Goal: Task Accomplishment & Management: Manage account settings

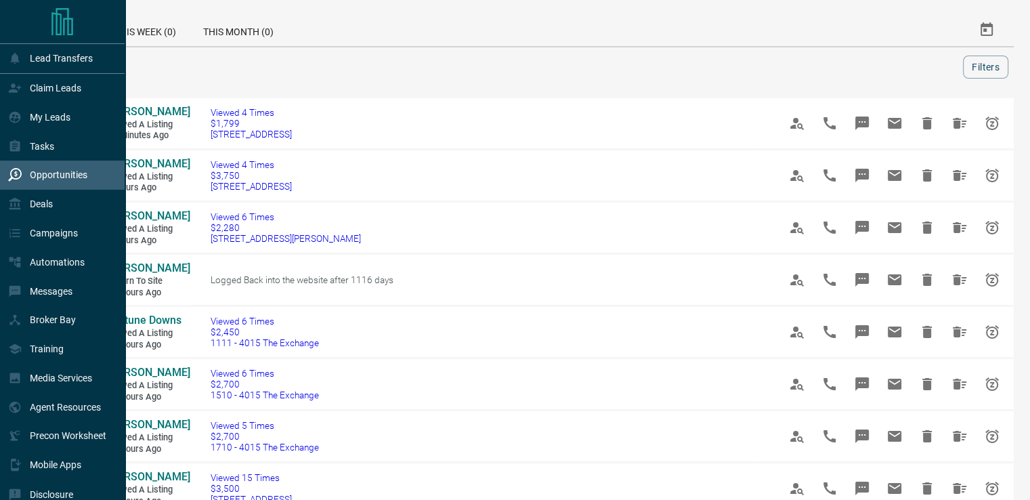
click at [22, 90] on div "Claim Leads" at bounding box center [44, 88] width 73 height 22
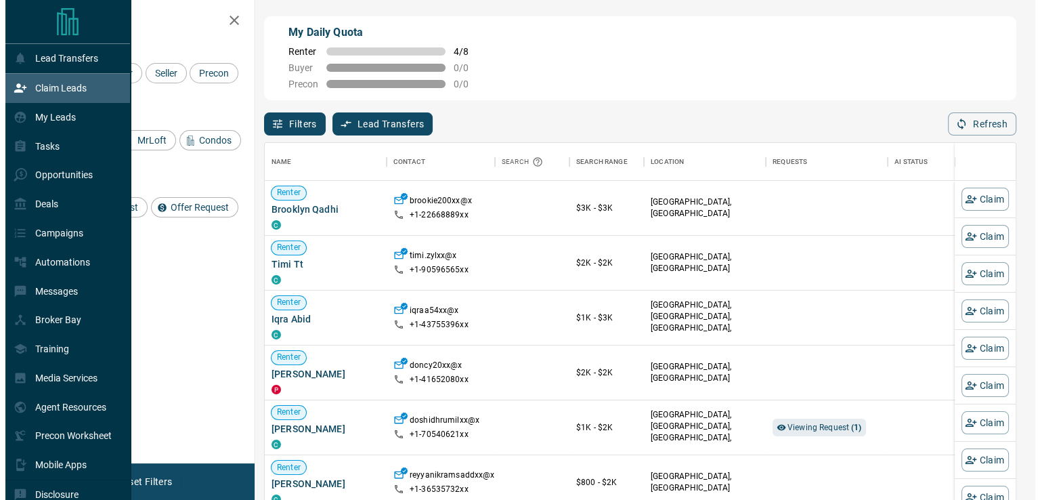
scroll to position [368, 740]
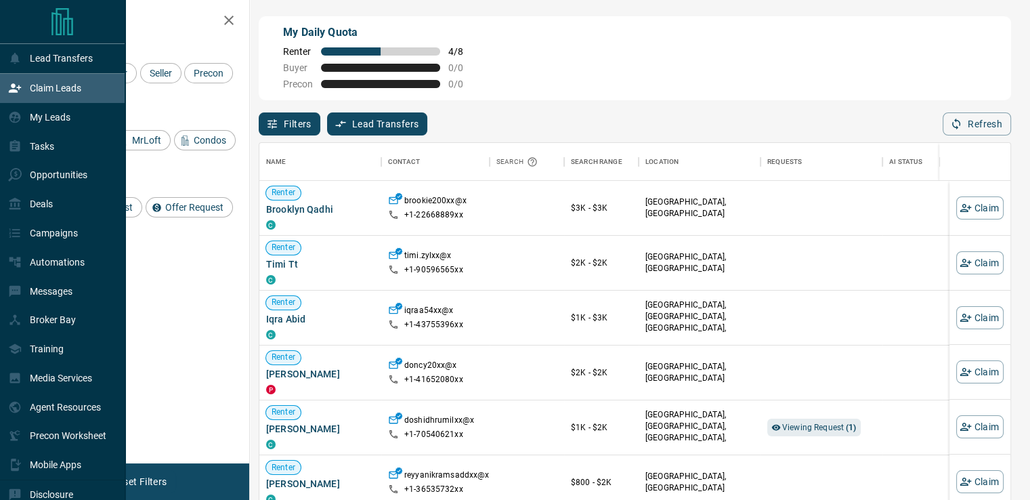
click at [63, 66] on div "Lead Transfers" at bounding box center [50, 58] width 85 height 22
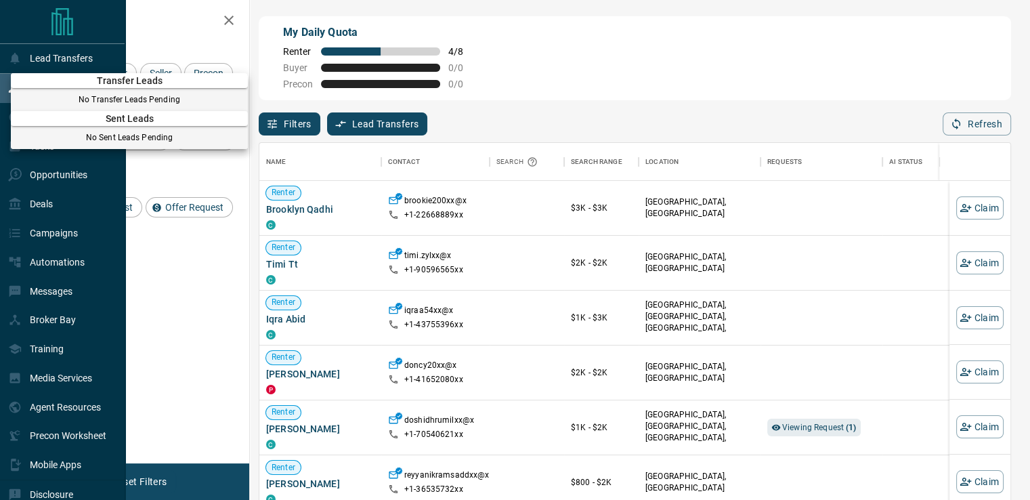
click at [34, 201] on div at bounding box center [515, 250] width 1030 height 500
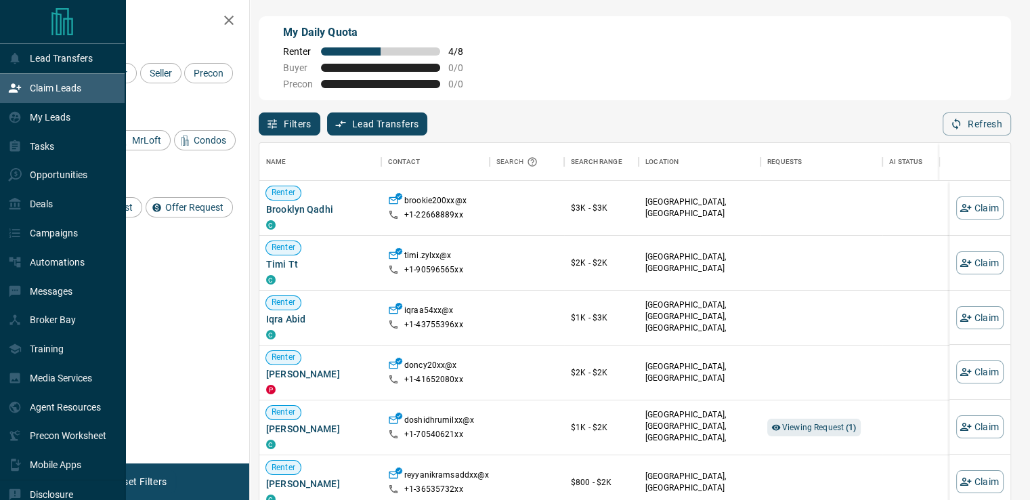
click at [56, 123] on p "My Leads" at bounding box center [50, 117] width 41 height 11
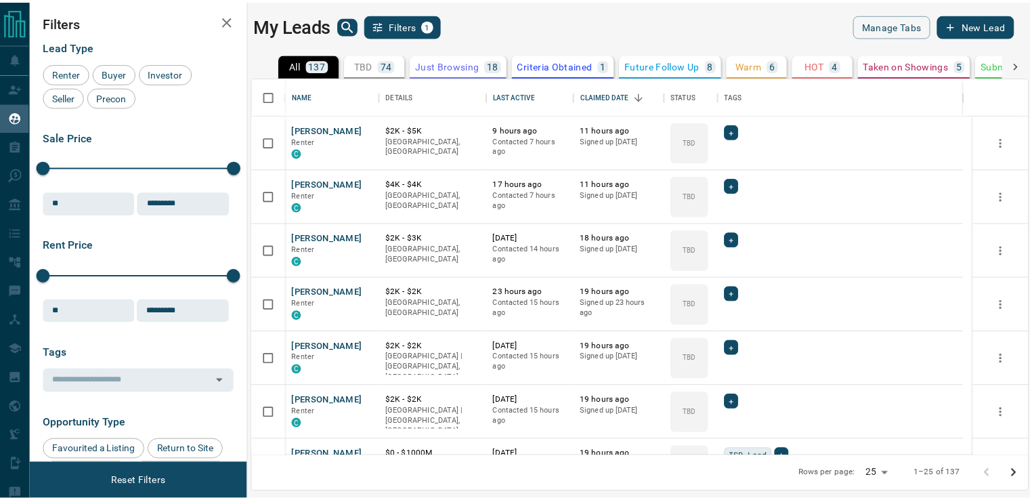
scroll to position [368, 774]
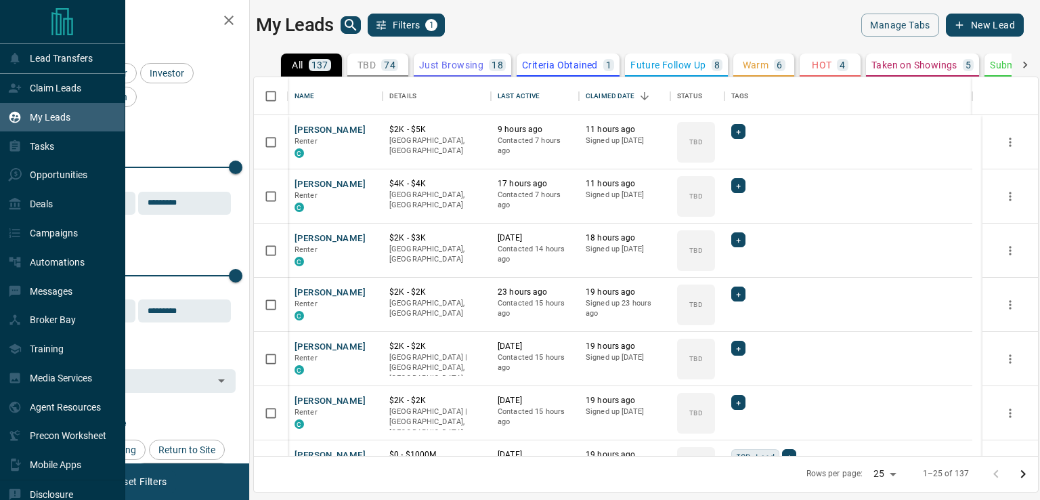
click at [30, 96] on div "Claim Leads" at bounding box center [44, 88] width 73 height 22
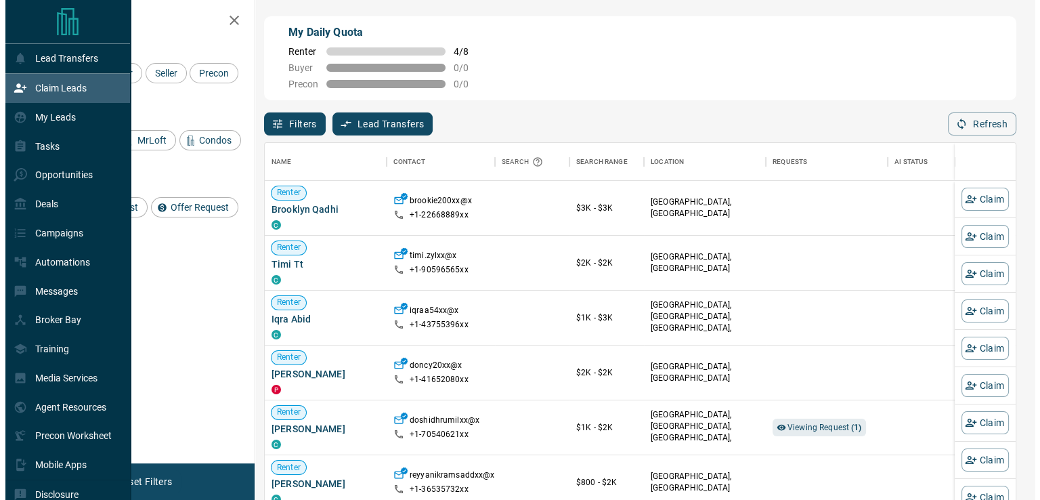
scroll to position [368, 740]
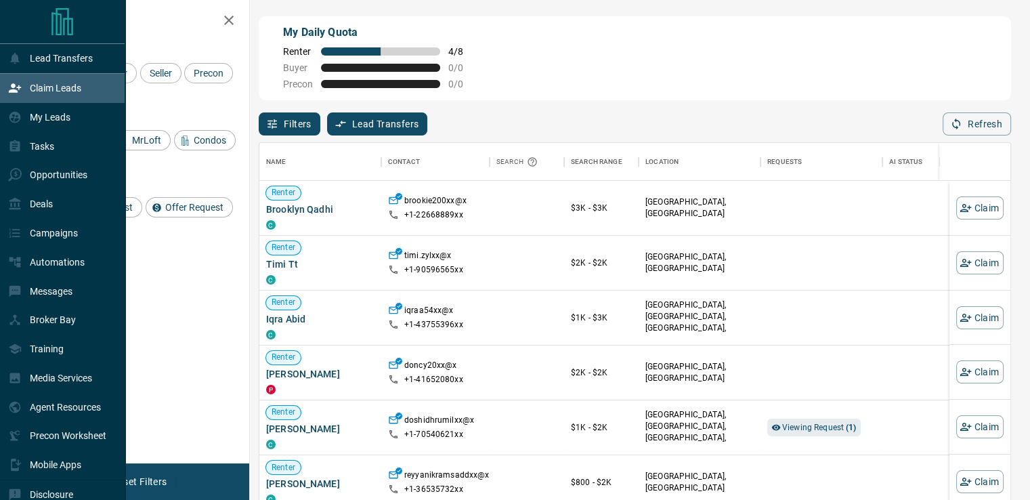
click at [56, 66] on div "Lead Transfers" at bounding box center [50, 58] width 85 height 22
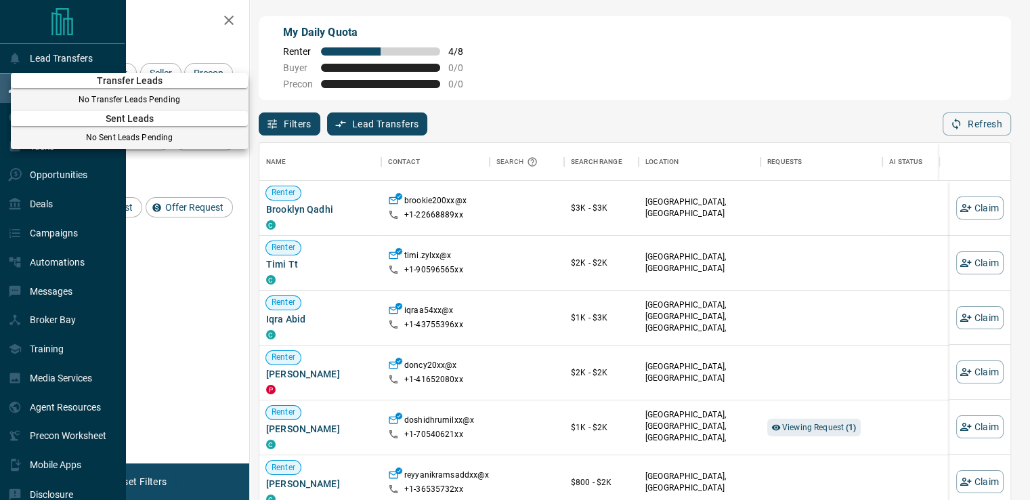
click at [27, 84] on span "Transfer Leads" at bounding box center [129, 80] width 237 height 11
click at [1, 85] on div at bounding box center [515, 250] width 1030 height 500
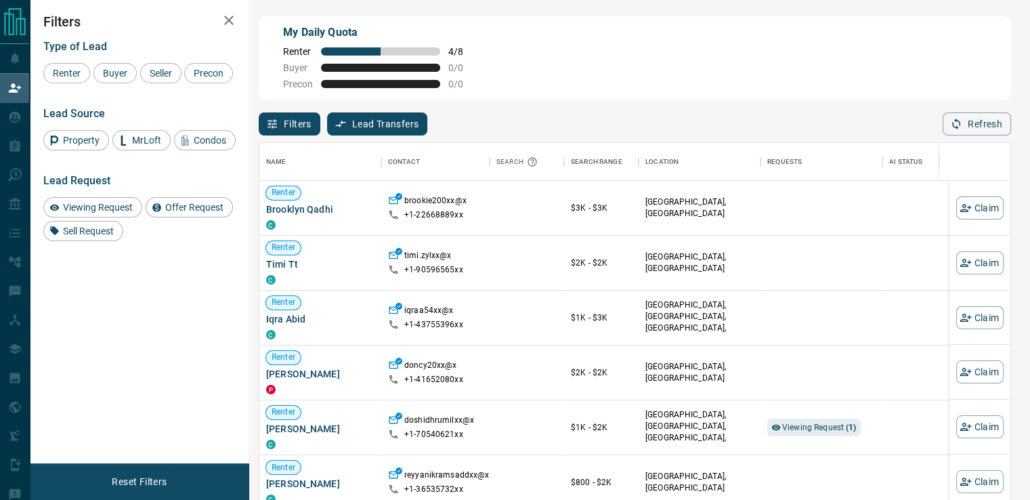
click at [146, 293] on div "Filters Type of Lead Renter Buyer Seller Precon Lead Source Property MrLoft Con…" at bounding box center [139, 231] width 219 height 463
click at [116, 206] on span "Viewing Request" at bounding box center [97, 207] width 79 height 11
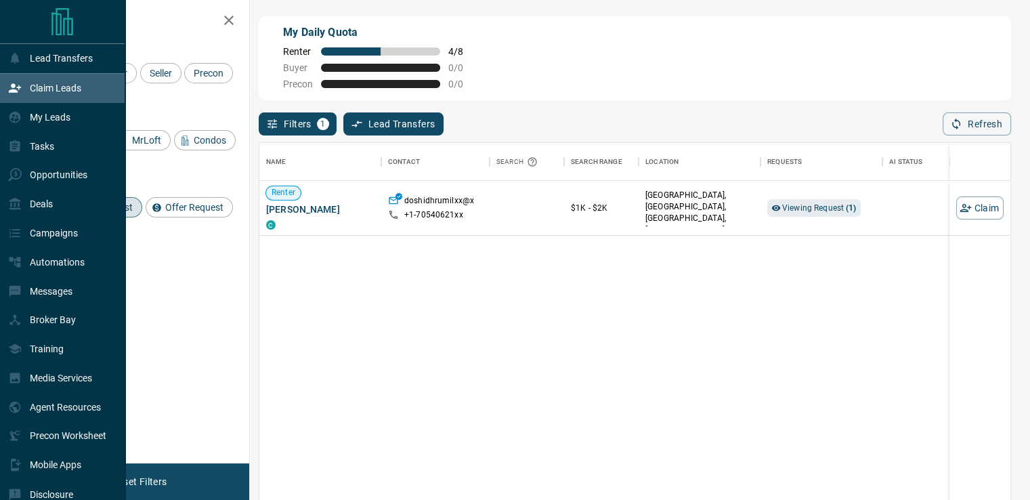
click at [28, 91] on div "Claim Leads" at bounding box center [44, 88] width 73 height 22
click at [37, 111] on div "My Leads" at bounding box center [39, 117] width 62 height 22
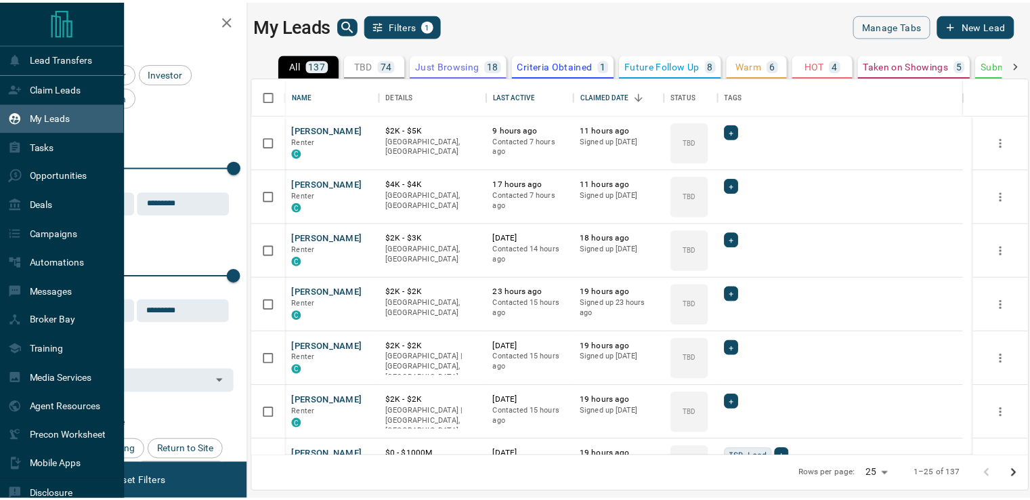
scroll to position [368, 774]
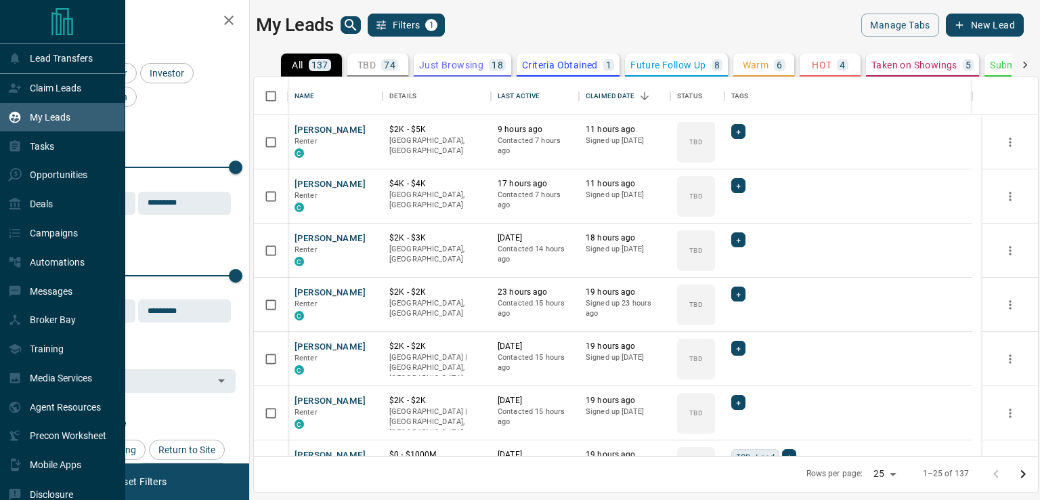
click at [43, 175] on p "Opportunities" at bounding box center [59, 174] width 58 height 11
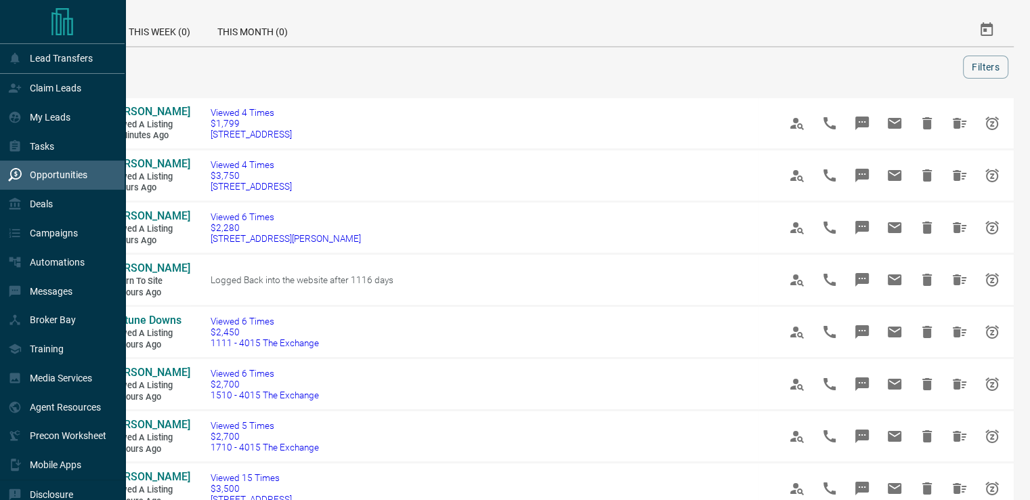
click at [80, 91] on p "Claim Leads" at bounding box center [55, 88] width 51 height 11
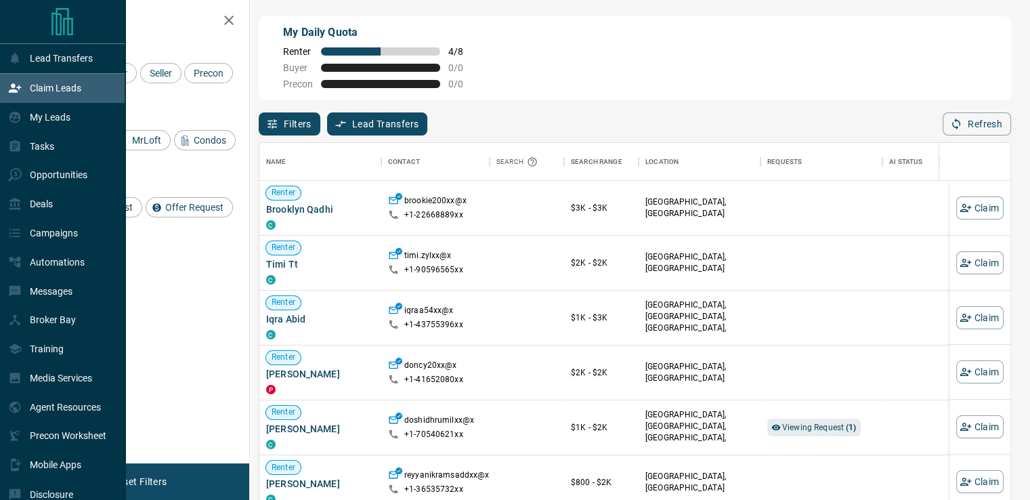
scroll to position [368, 740]
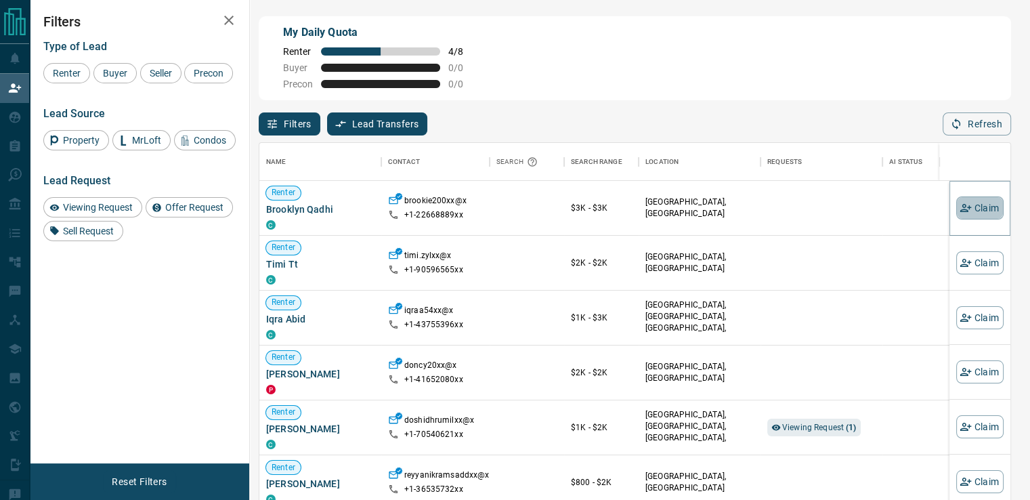
click at [982, 208] on button "Claim" at bounding box center [979, 207] width 47 height 23
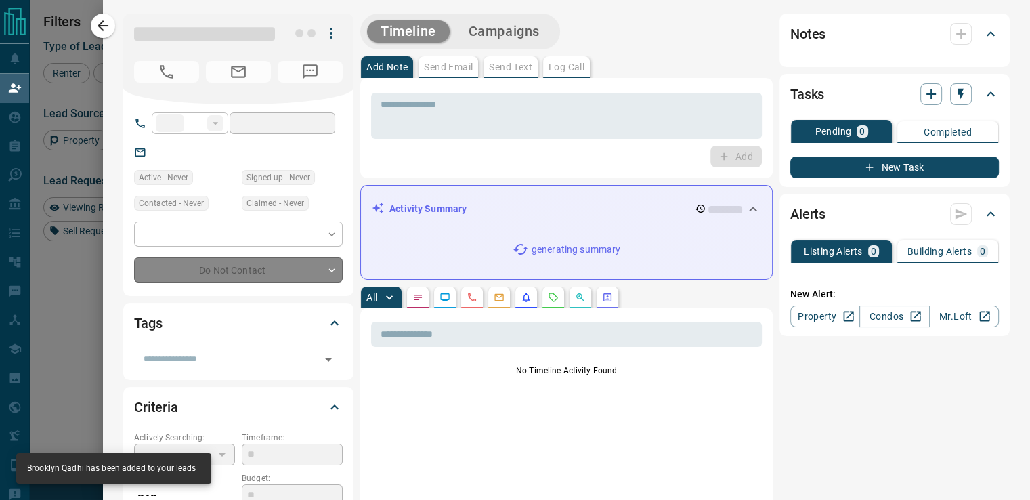
type input "**"
type input "**********"
type input "**"
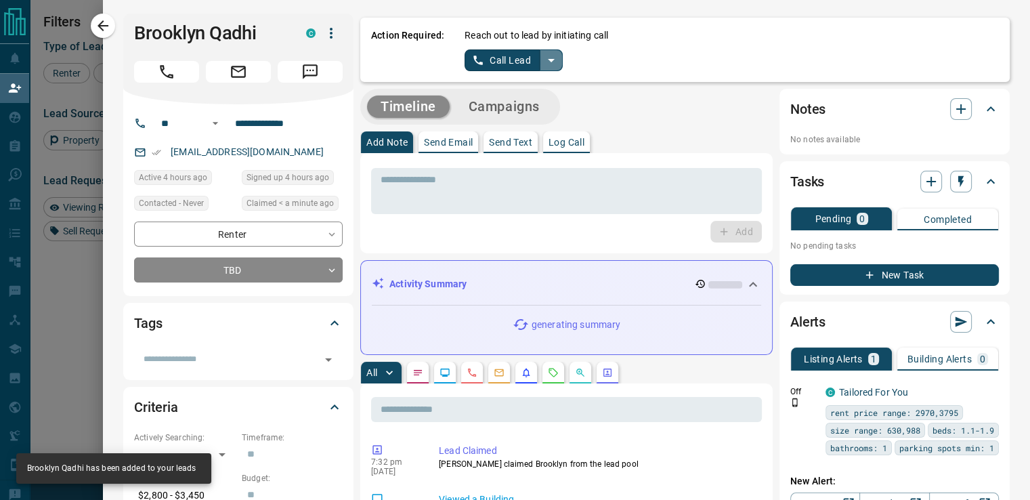
click at [549, 59] on button "split button" at bounding box center [551, 60] width 23 height 22
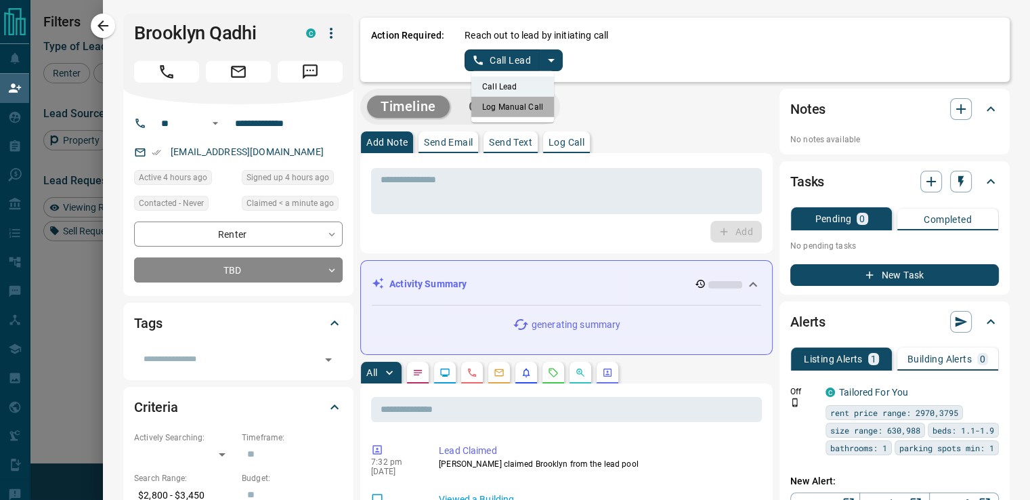
click at [516, 107] on li "Log Manual Call" at bounding box center [512, 107] width 83 height 20
click at [507, 68] on button "Log Manual Call" at bounding box center [509, 60] width 89 height 22
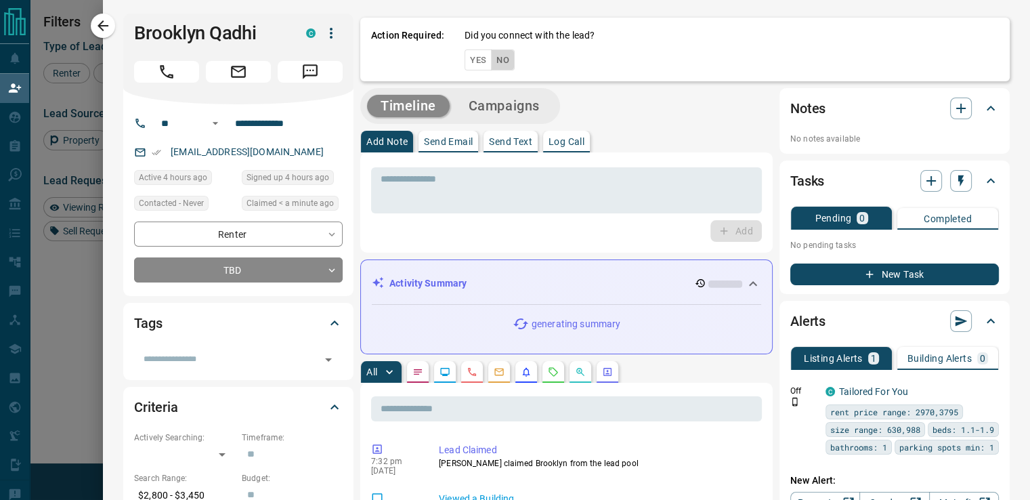
click at [491, 61] on button "No" at bounding box center [503, 59] width 24 height 21
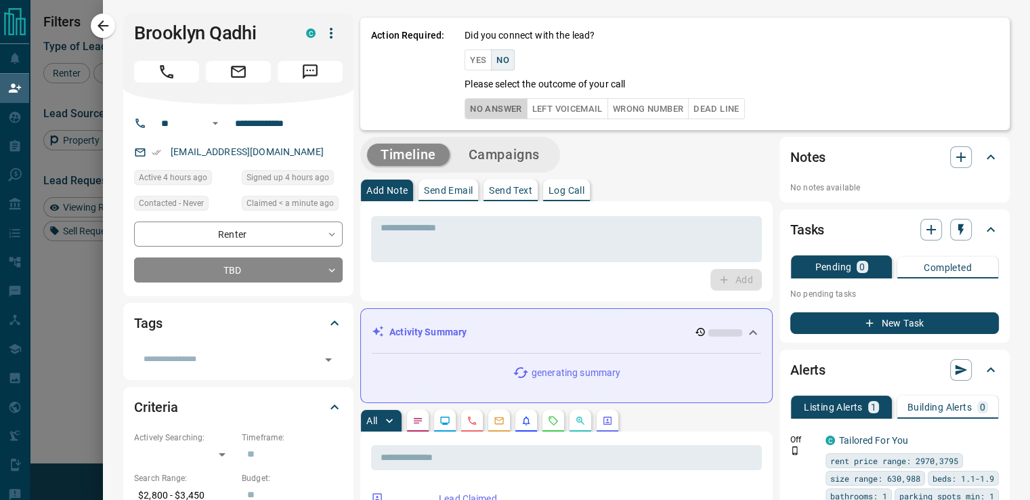
click at [489, 100] on button "No Answer" at bounding box center [496, 108] width 62 height 21
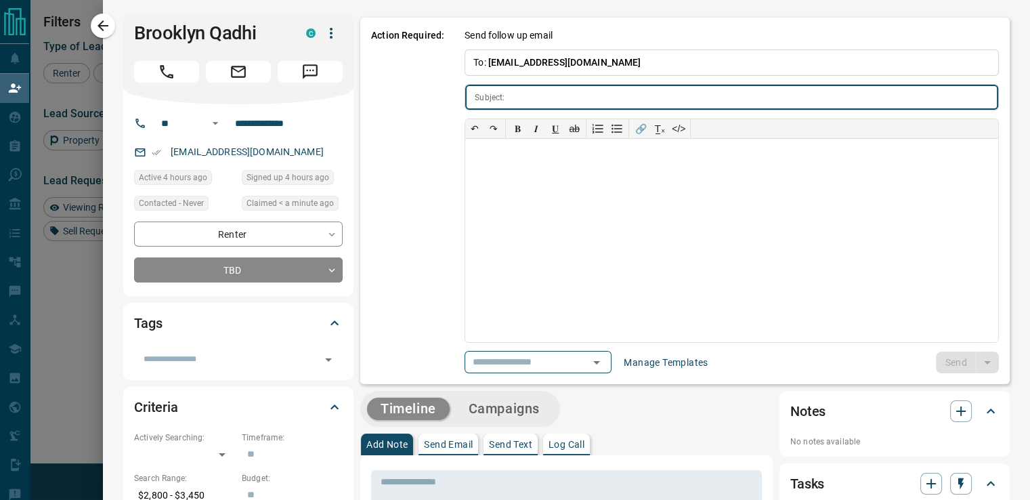
type input "**********"
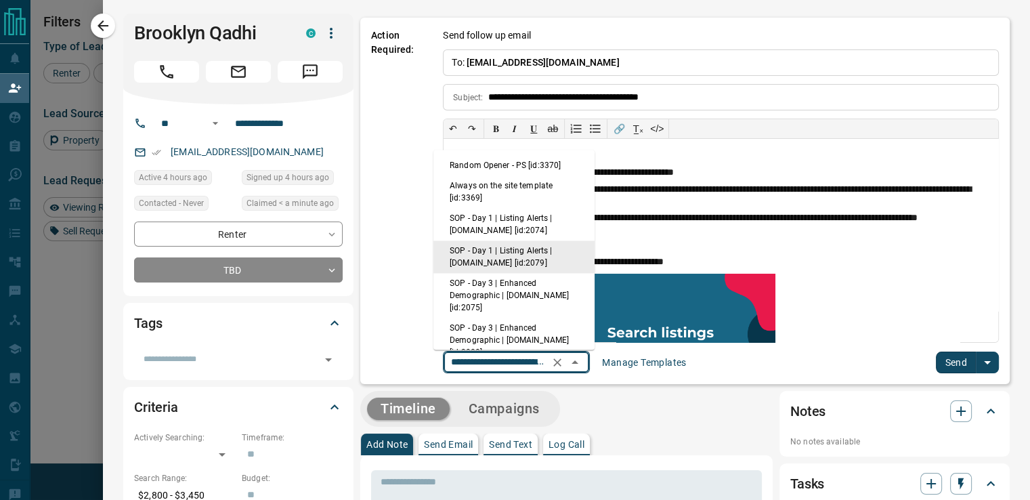
click at [523, 364] on input "**********" at bounding box center [497, 362] width 103 height 17
click at [517, 164] on li "Random Opener - PS [id:3370]" at bounding box center [513, 165] width 161 height 20
type input "**********"
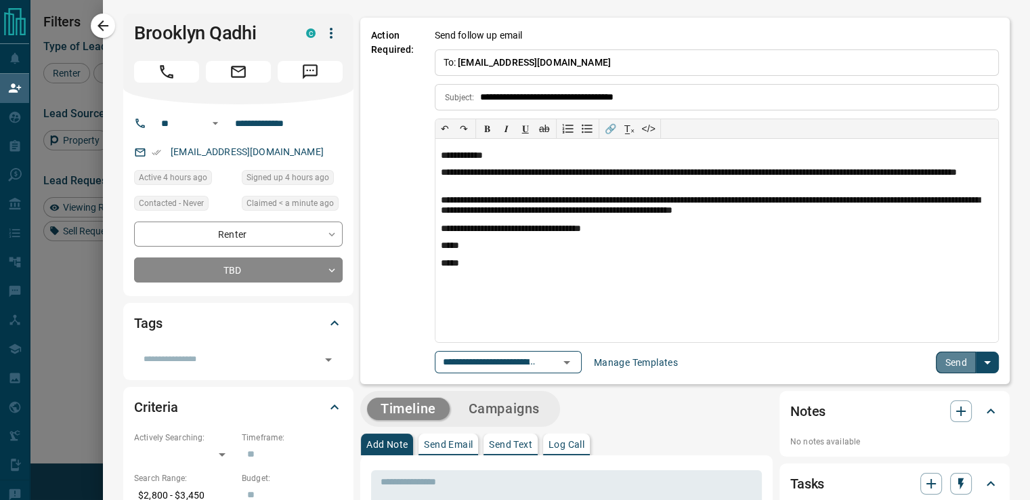
click at [936, 364] on button "Send" at bounding box center [956, 362] width 40 height 22
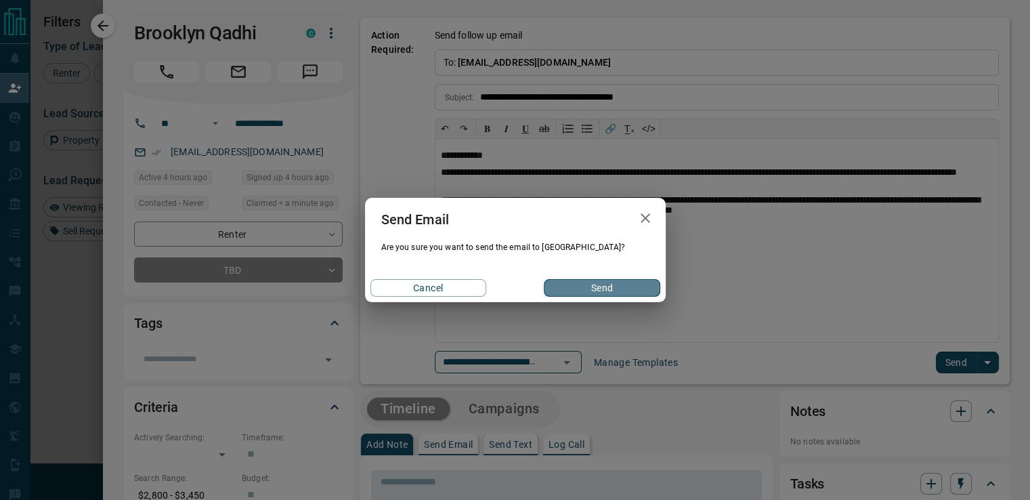
click at [586, 285] on button "Send" at bounding box center [602, 288] width 116 height 18
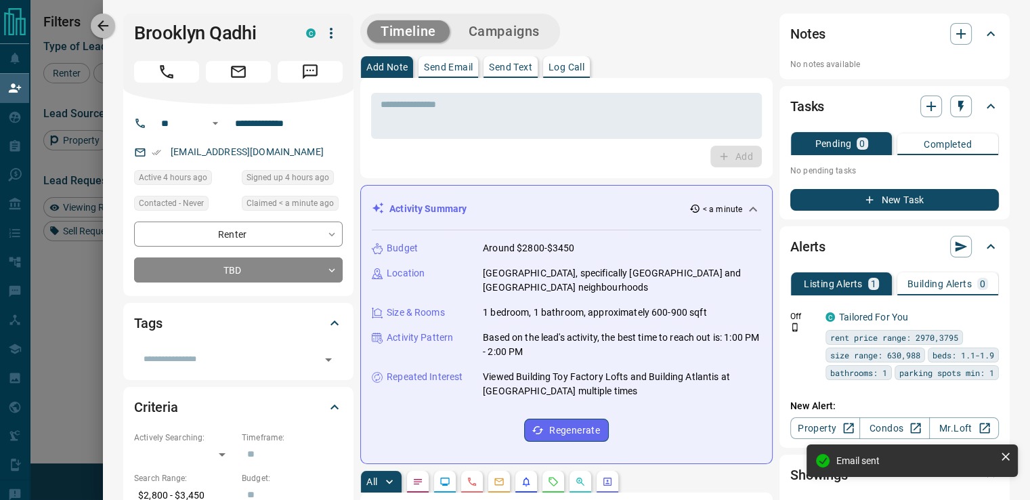
click at [108, 24] on icon "button" at bounding box center [103, 26] width 16 height 16
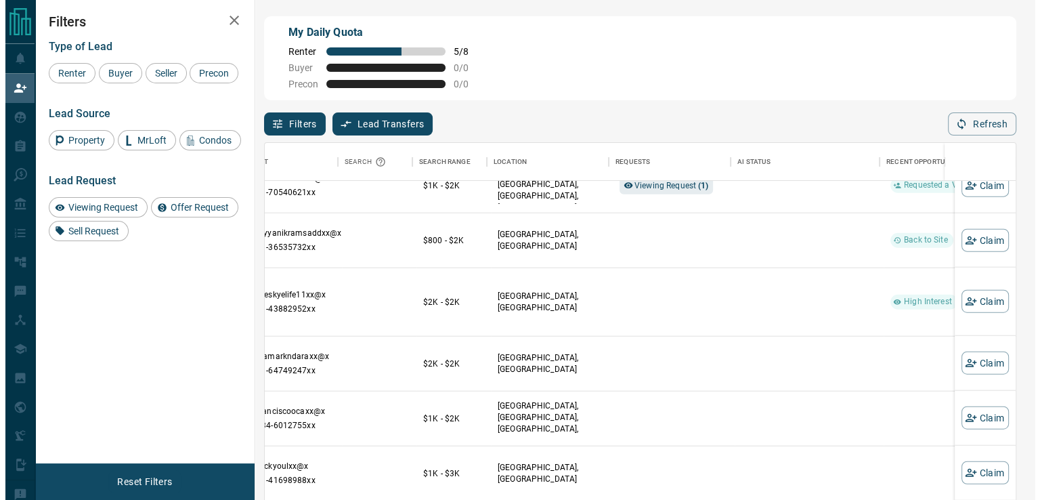
scroll to position [176, 157]
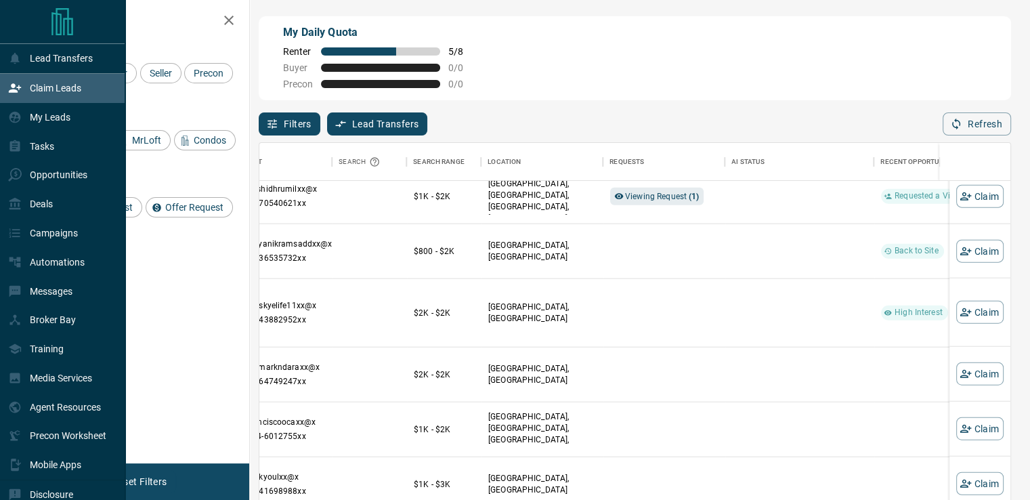
click at [3, 120] on div "My Leads" at bounding box center [62, 117] width 125 height 29
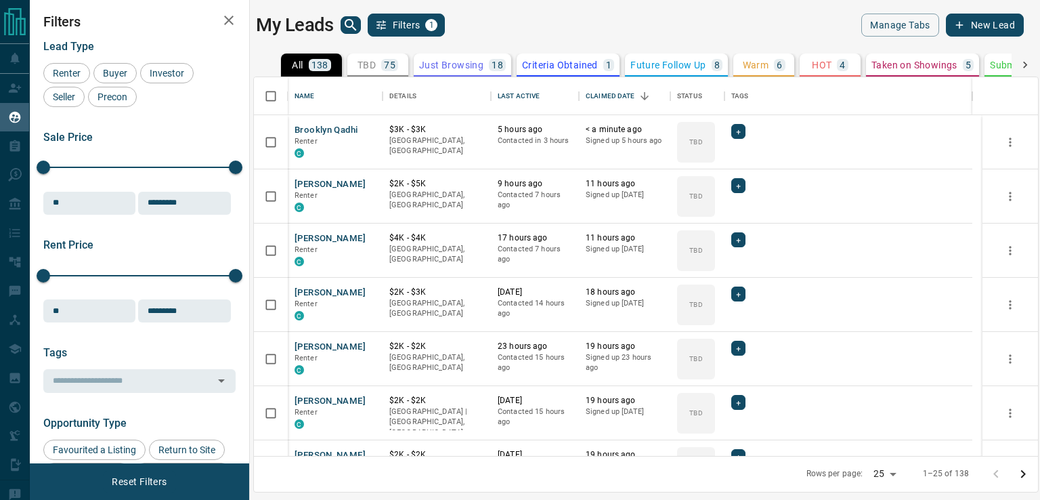
scroll to position [211, 0]
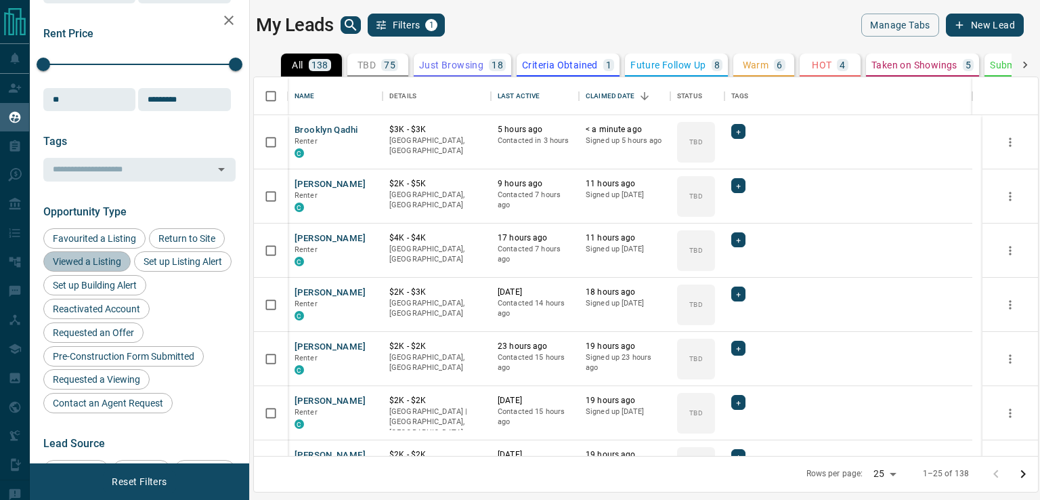
click at [105, 264] on span "Viewed a Listing" at bounding box center [87, 261] width 78 height 11
click at [98, 385] on span "Requested a Viewing" at bounding box center [96, 379] width 97 height 11
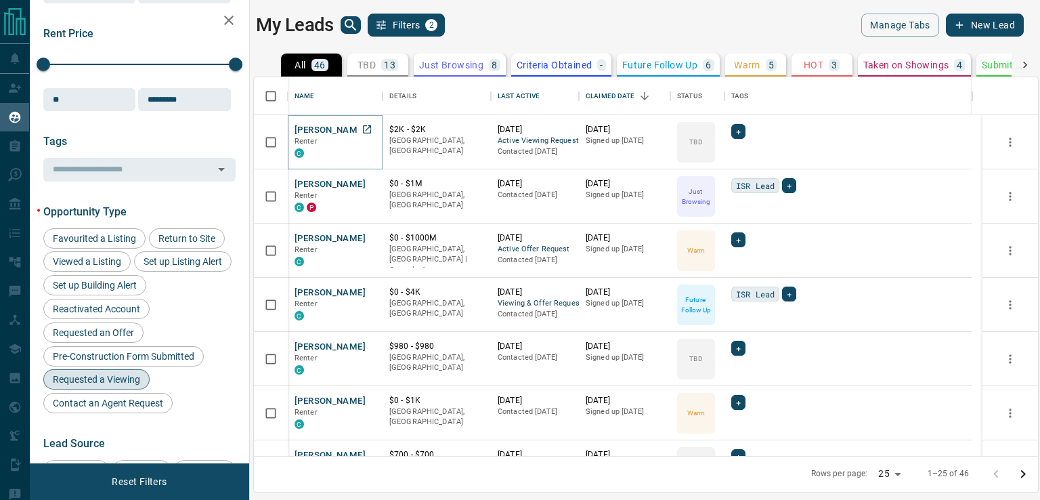
click at [333, 129] on button "[PERSON_NAME]" at bounding box center [330, 130] width 71 height 13
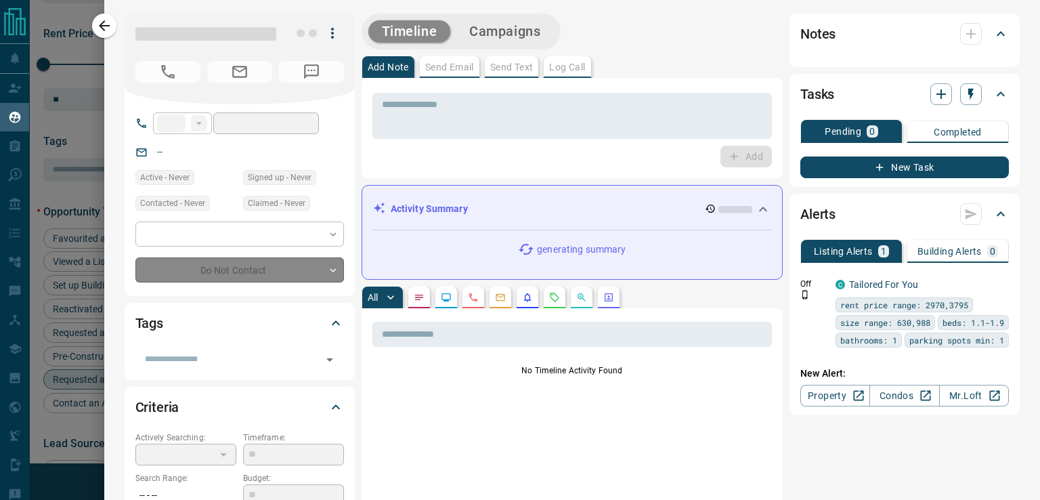
type input "**"
type input "**********"
type input "**"
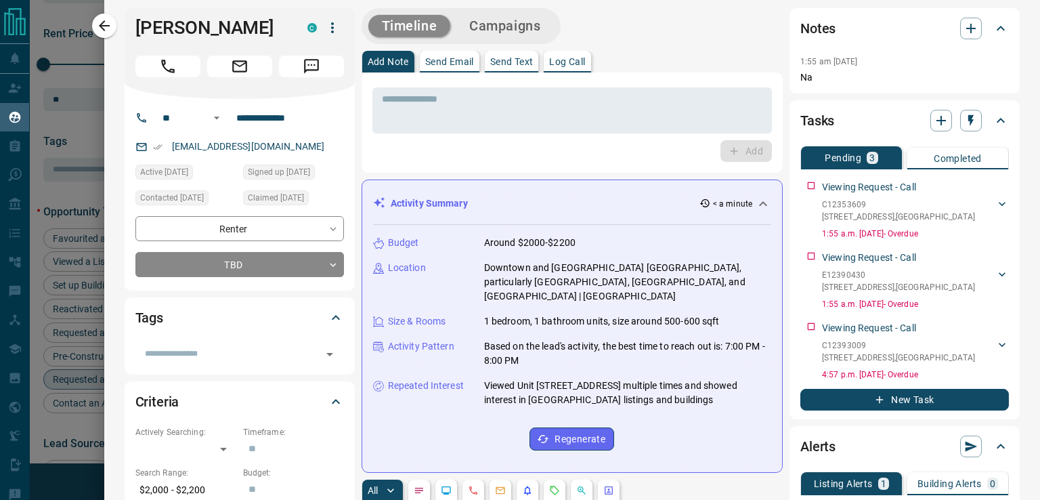
scroll to position [0, 0]
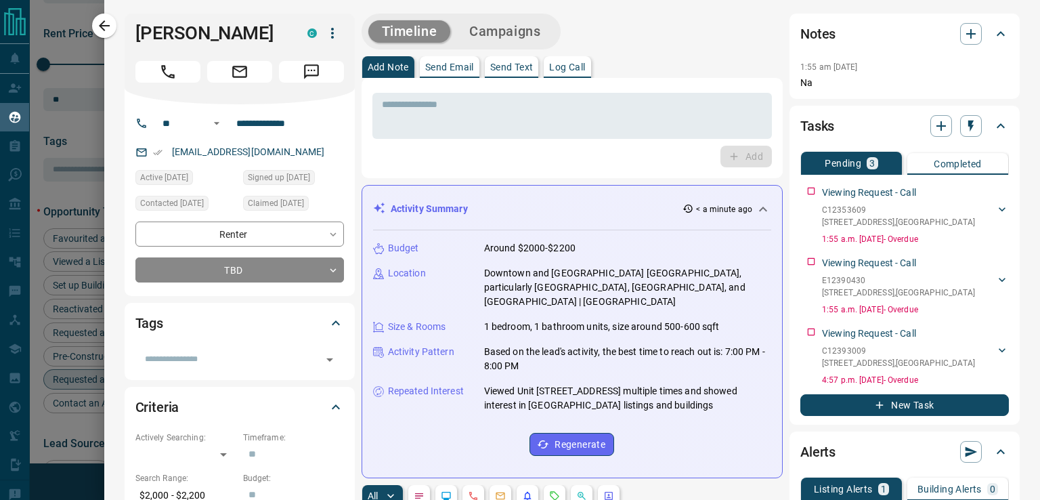
click at [110, 14] on button "button" at bounding box center [104, 26] width 24 height 24
